Goal: Task Accomplishment & Management: Complete application form

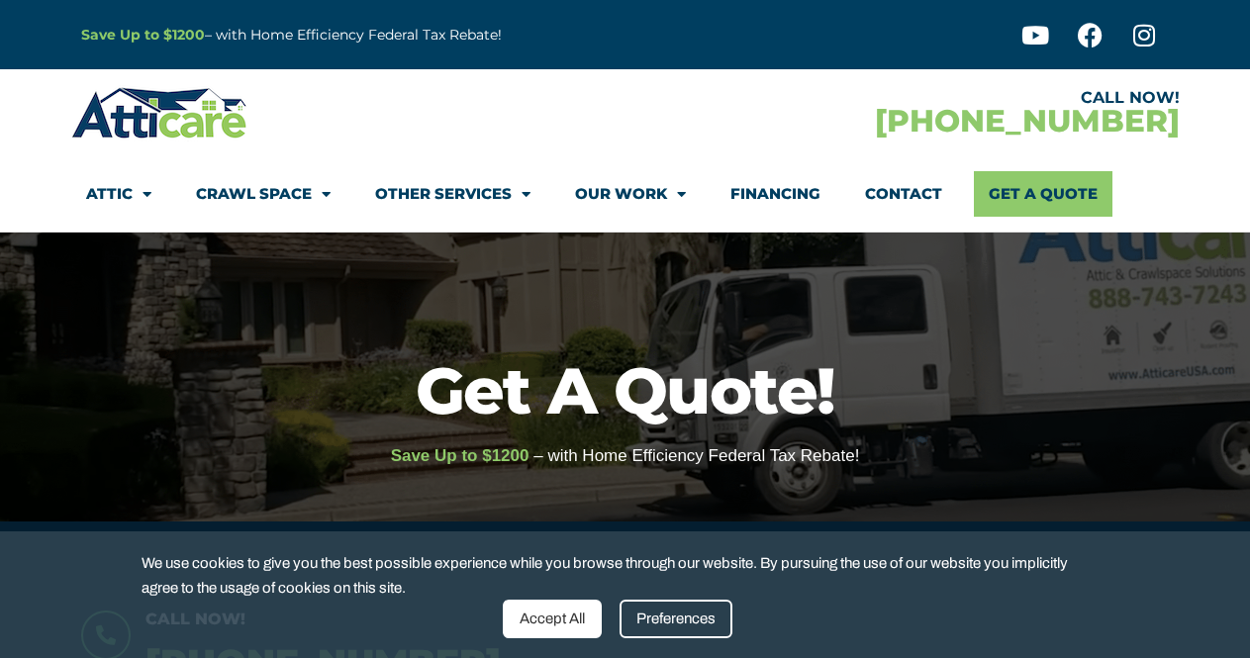
click at [567, 621] on div "Accept All" at bounding box center [552, 619] width 99 height 39
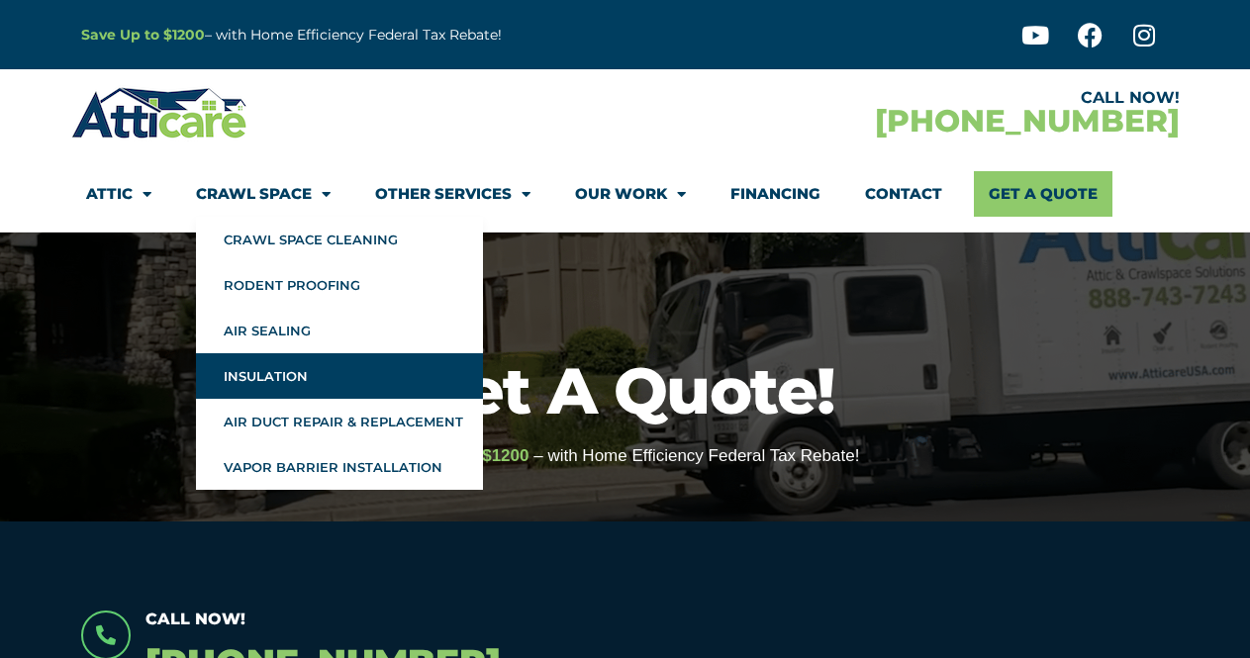
click at [273, 377] on link "Insulation" at bounding box center [339, 376] width 287 height 46
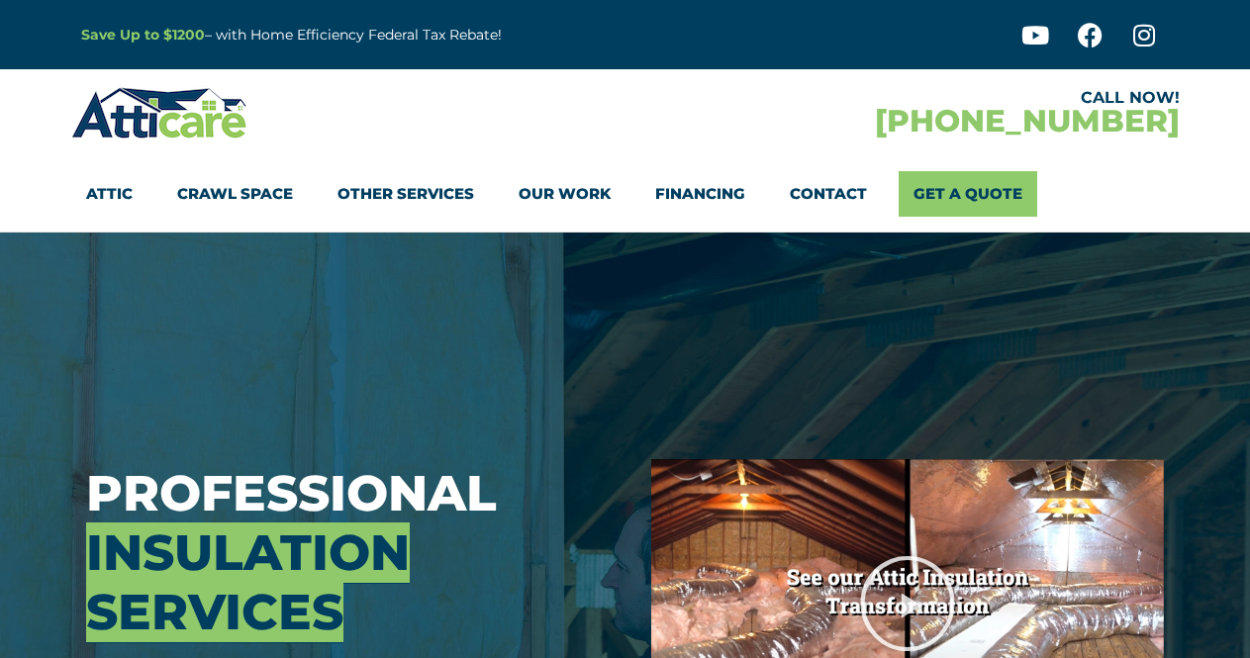
click at [111, 194] on link "Attic" at bounding box center [109, 194] width 47 height 46
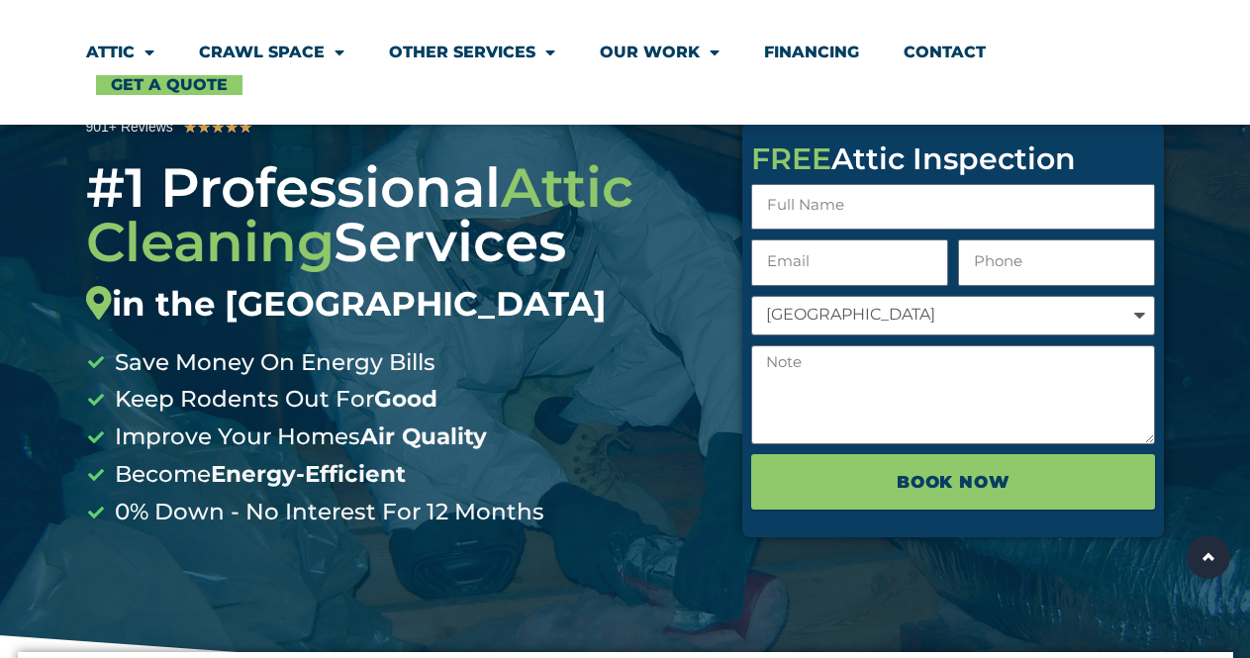
scroll to position [198, 0]
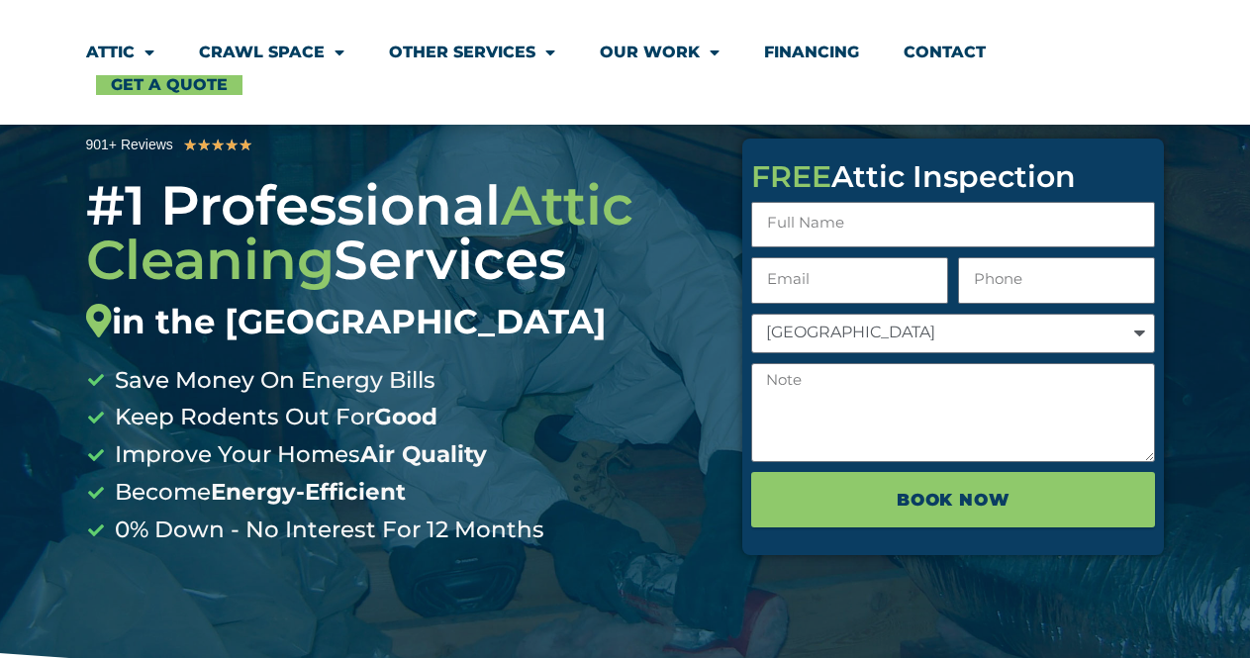
click at [955, 48] on link "Contact" at bounding box center [945, 53] width 82 height 46
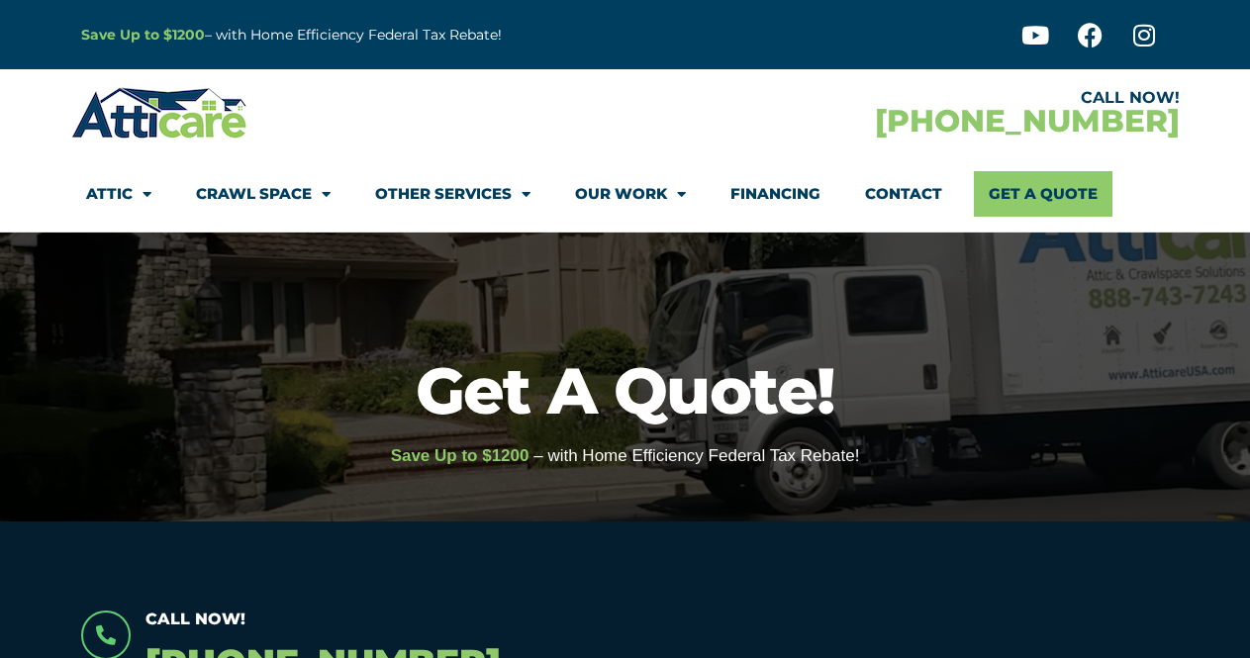
click at [899, 186] on link "Contact" at bounding box center [903, 194] width 77 height 46
click at [907, 199] on link "Contact" at bounding box center [903, 194] width 77 height 46
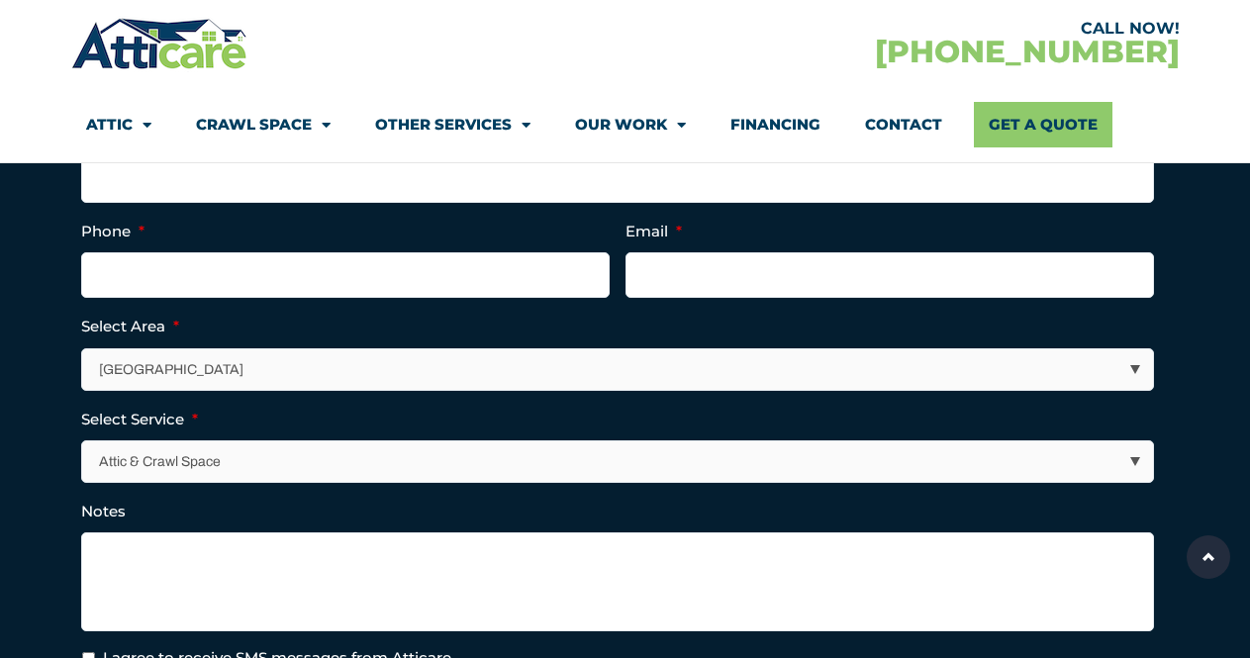
scroll to position [594, 0]
click at [383, 444] on select "Attic & Crawl Space Insulation Roofing Solar Energy Other Services" at bounding box center [618, 461] width 1071 height 41
select select "Insulation"
click at [83, 441] on select "Attic & Crawl Space Insulation Roofing Solar Energy Other Services" at bounding box center [618, 461] width 1071 height 41
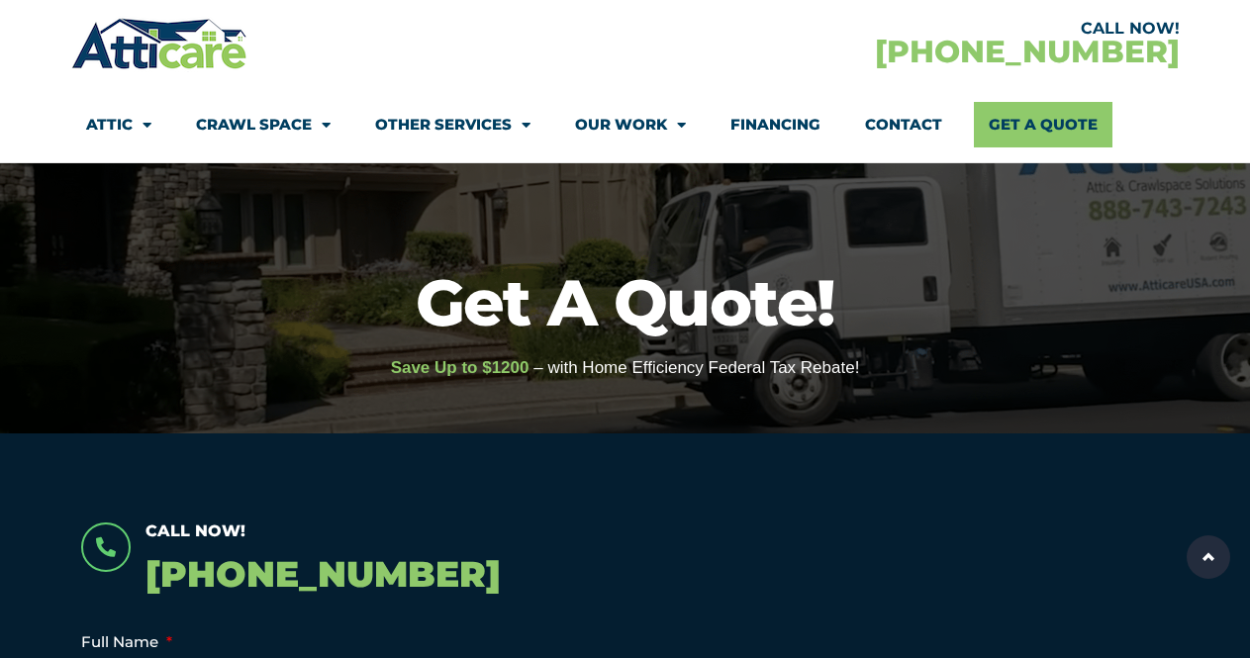
scroll to position [0, 0]
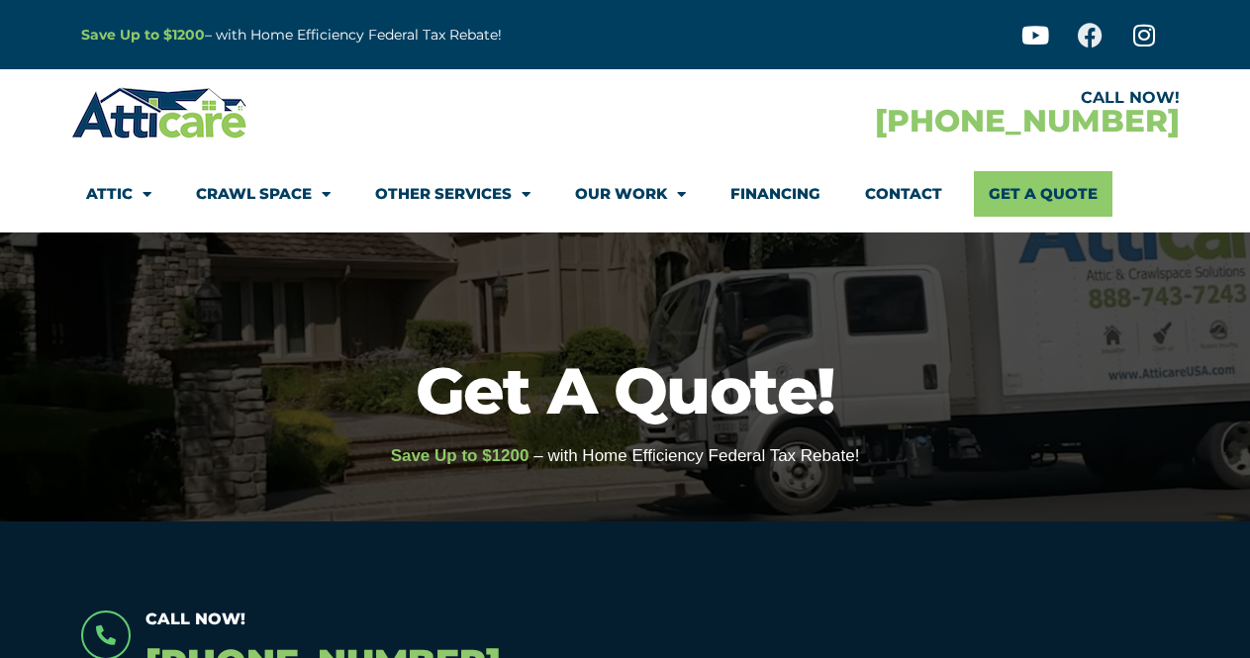
click at [1091, 34] on icon at bounding box center [1090, 35] width 25 height 25
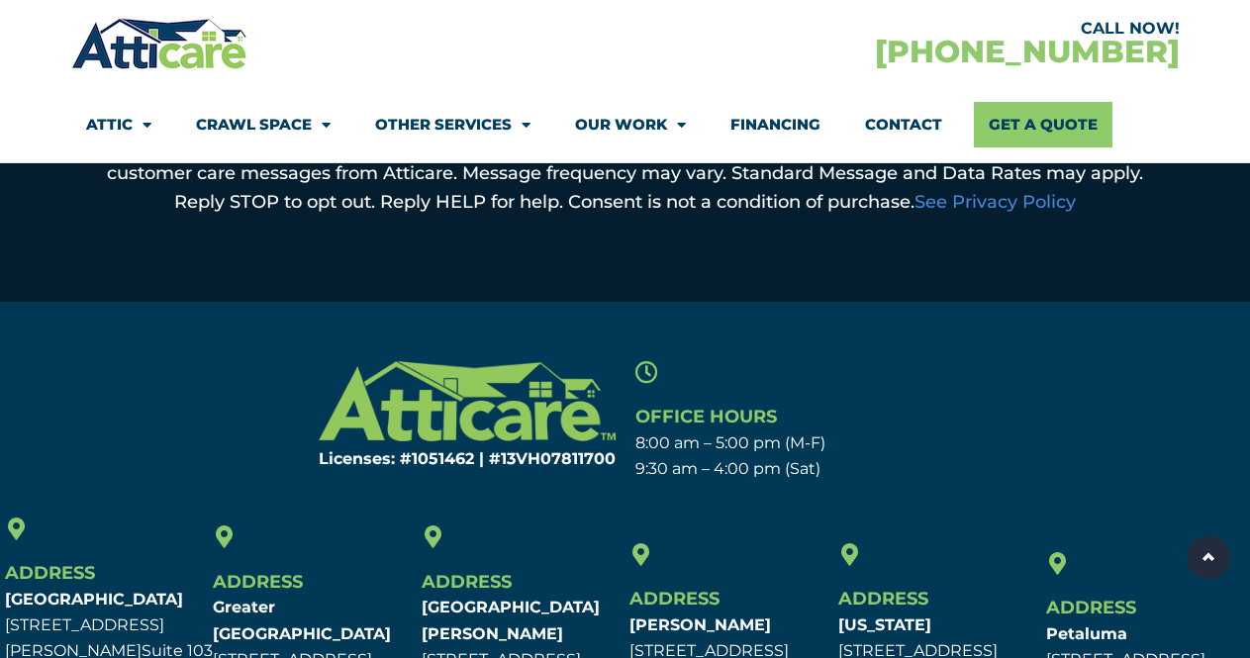
scroll to position [1485, 0]
